Goal: Information Seeking & Learning: Check status

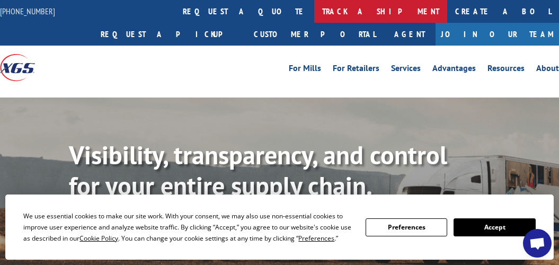
click at [314, 12] on link "track a shipment" at bounding box center [380, 11] width 133 height 23
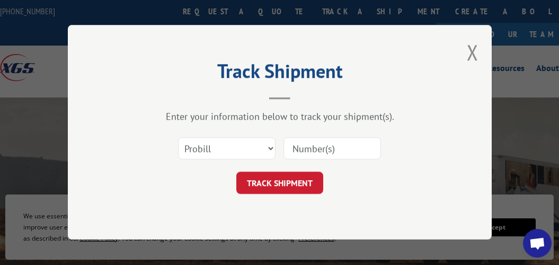
drag, startPoint x: 305, startPoint y: 147, endPoint x: 310, endPoint y: 143, distance: 6.9
paste input "17501792"
type input "17501792"
click at [306, 185] on button "TRACK SHIPMENT" at bounding box center [279, 183] width 87 height 22
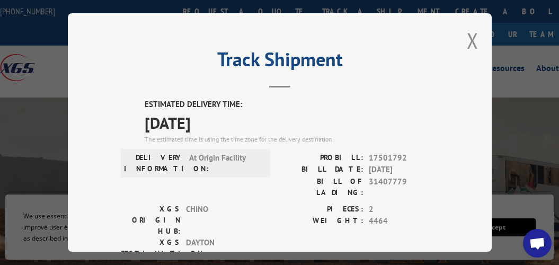
drag, startPoint x: 140, startPoint y: 101, endPoint x: 225, endPoint y: 111, distance: 85.3
click at [225, 111] on div "ESTIMATED DELIVERY TIME: [DATE] The estimated time is using the time zone for t…" at bounding box center [292, 122] width 294 height 46
copy div "ESTIMATED DELIVERY TIME: [DATE]"
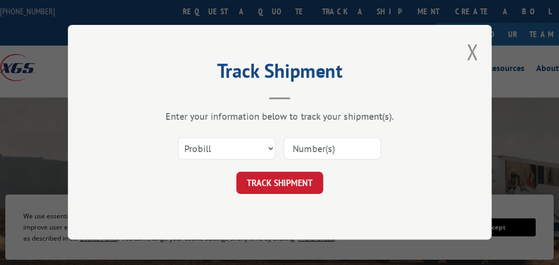
paste input "15659765"
type input "15659765"
click at [302, 180] on button "TRACK SHIPMENT" at bounding box center [279, 183] width 87 height 22
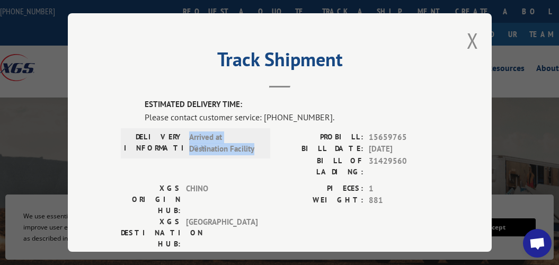
drag, startPoint x: 185, startPoint y: 133, endPoint x: 253, endPoint y: 145, distance: 69.3
click at [254, 145] on span "Arrived at Destination Facility" at bounding box center [224, 143] width 71 height 24
copy span "Arrived at Destination Facility"
